Goal: Information Seeking & Learning: Learn about a topic

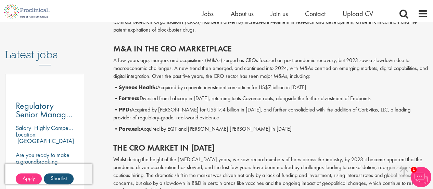
scroll to position [342, 0]
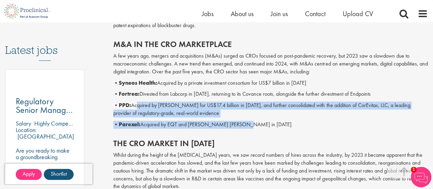
drag, startPoint x: 137, startPoint y: 105, endPoint x: 246, endPoint y: 118, distance: 109.3
click at [246, 118] on div "M&A in the CRO marketplace A few years ago, mergers and acquisitions (M&As) sur…" at bounding box center [270, 82] width 325 height 99
click at [246, 117] on div "M&A in the CRO marketplace A few years ago, mergers and acquisitions (M&As) sur…" at bounding box center [270, 82] width 325 height 99
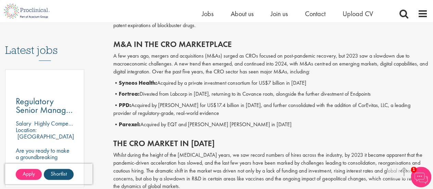
drag, startPoint x: 201, startPoint y: 69, endPoint x: 354, endPoint y: 78, distance: 152.6
click at [354, 78] on div "M&A in the CRO marketplace A few years ago, mergers and acquisitions (M&As) sur…" at bounding box center [270, 82] width 325 height 99
click at [216, 110] on p "• PPD: Acquired by [PERSON_NAME] for US$17.4 billion in [DATE], and further con…" at bounding box center [270, 109] width 315 height 16
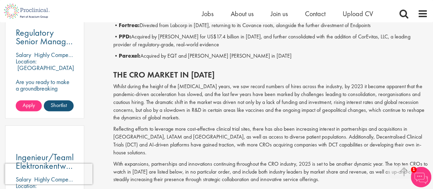
scroll to position [377, 0]
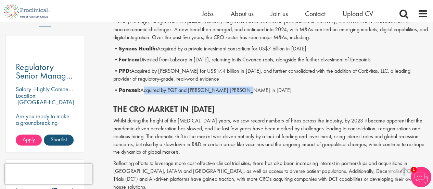
drag, startPoint x: 250, startPoint y: 90, endPoint x: 144, endPoint y: 92, distance: 106.5
click at [144, 92] on p "• Parexel: Acquired by EQT and [PERSON_NAME] [PERSON_NAME] in [DATE]" at bounding box center [270, 90] width 315 height 8
click at [213, 80] on p "• PPD: Acquired by [PERSON_NAME] for US$17.4 billion in [DATE], and further con…" at bounding box center [270, 75] width 315 height 16
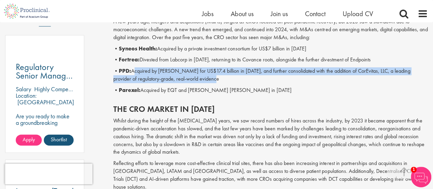
drag, startPoint x: 133, startPoint y: 70, endPoint x: 216, endPoint y: 82, distance: 83.4
click at [216, 82] on p "• PPD: Acquired by [PERSON_NAME] for US$17.4 billion in [DATE], and further con…" at bounding box center [270, 75] width 315 height 16
click at [171, 67] on p "• PPD: Acquired by [PERSON_NAME] for US$17.4 billion in [DATE], and further con…" at bounding box center [270, 75] width 315 height 16
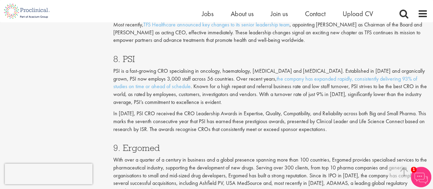
scroll to position [1609, 0]
